Goal: Find specific page/section: Find specific page/section

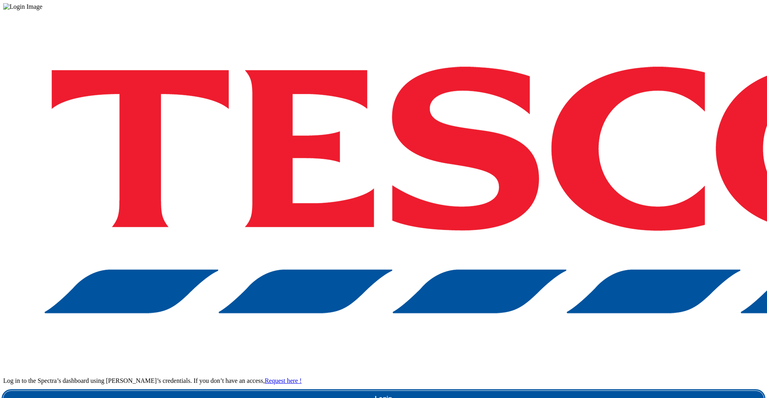
click at [581, 391] on link "Login" at bounding box center [383, 399] width 760 height 16
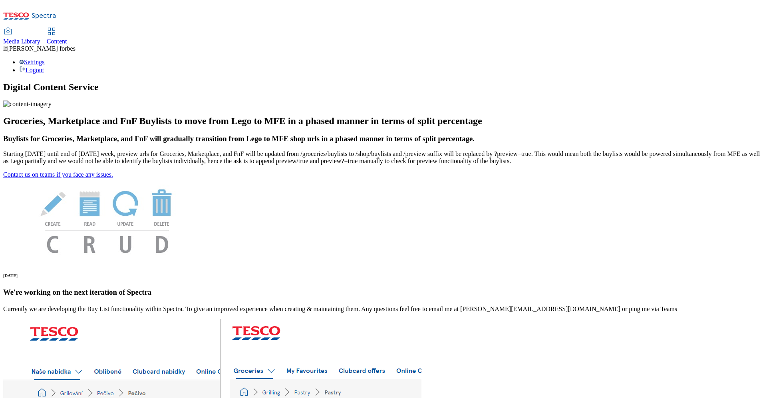
click at [40, 38] on span "Media Library" at bounding box center [21, 41] width 37 height 7
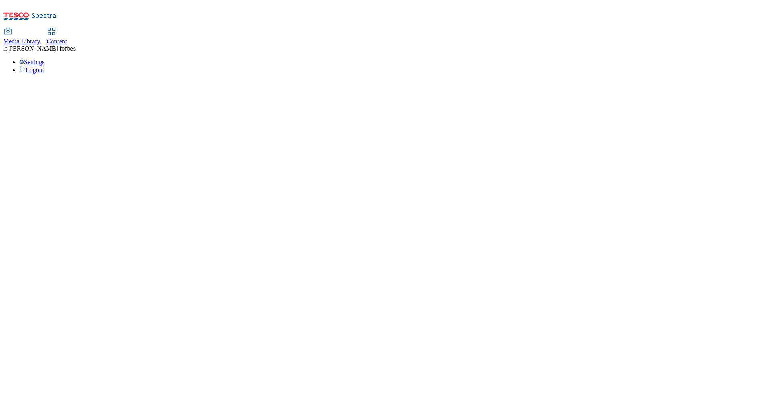
select select "flare-ghs-mktg"
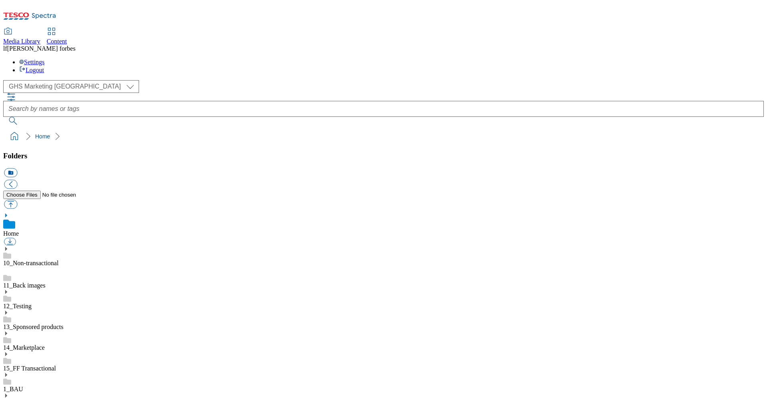
scroll to position [0, 0]
click at [9, 373] on icon at bounding box center [6, 376] width 6 height 6
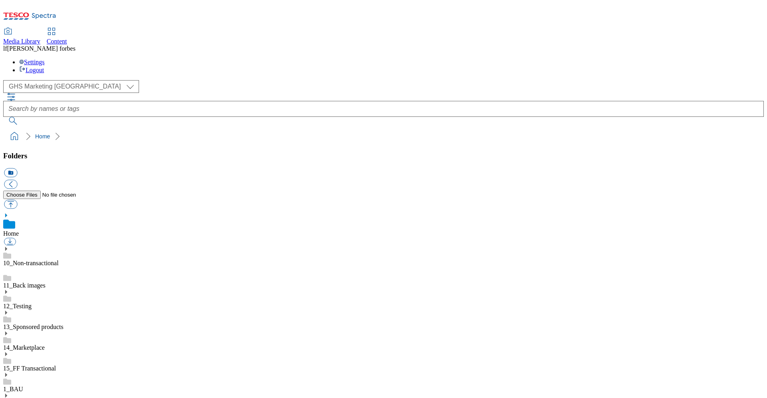
scroll to position [724, 0]
